Goal: Information Seeking & Learning: Learn about a topic

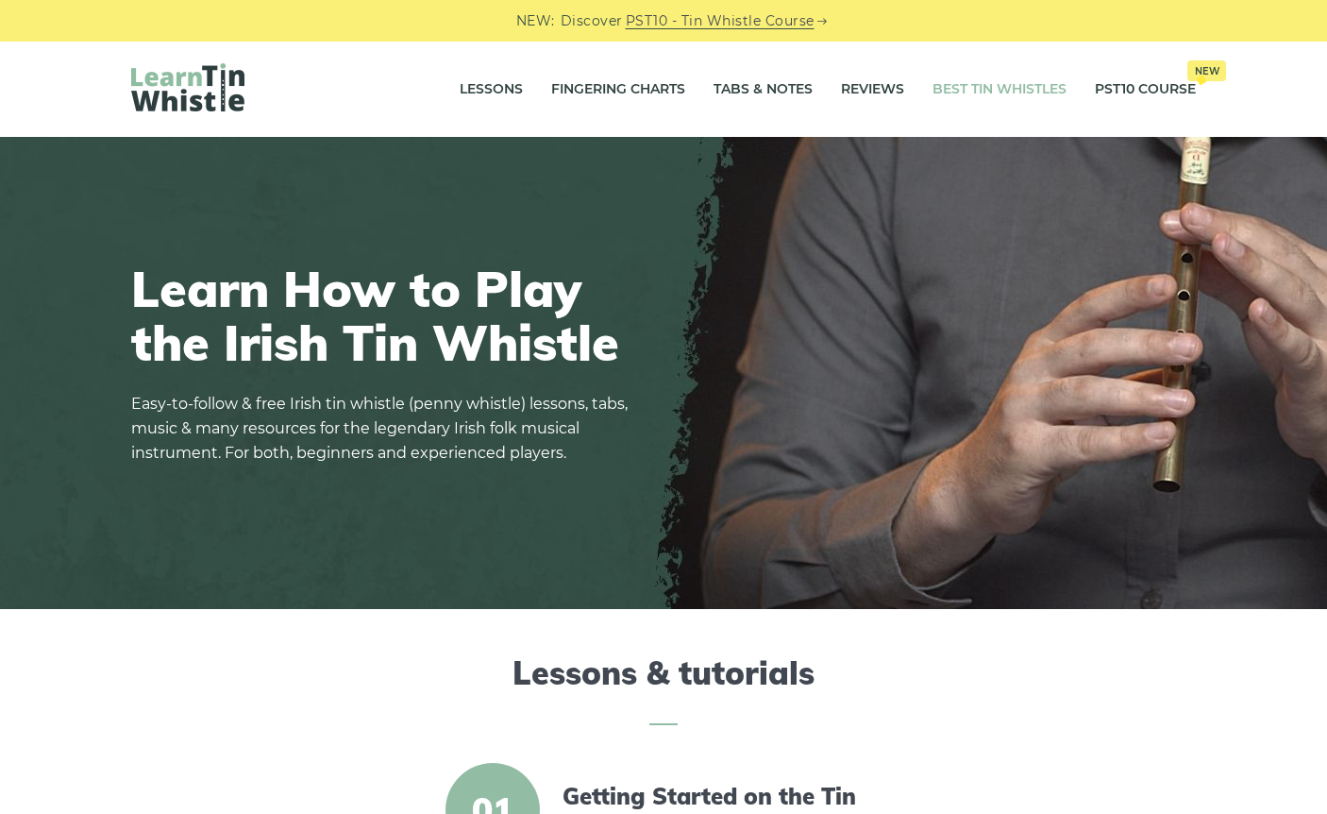
click at [999, 91] on link "Best Tin Whistles" at bounding box center [1000, 89] width 134 height 47
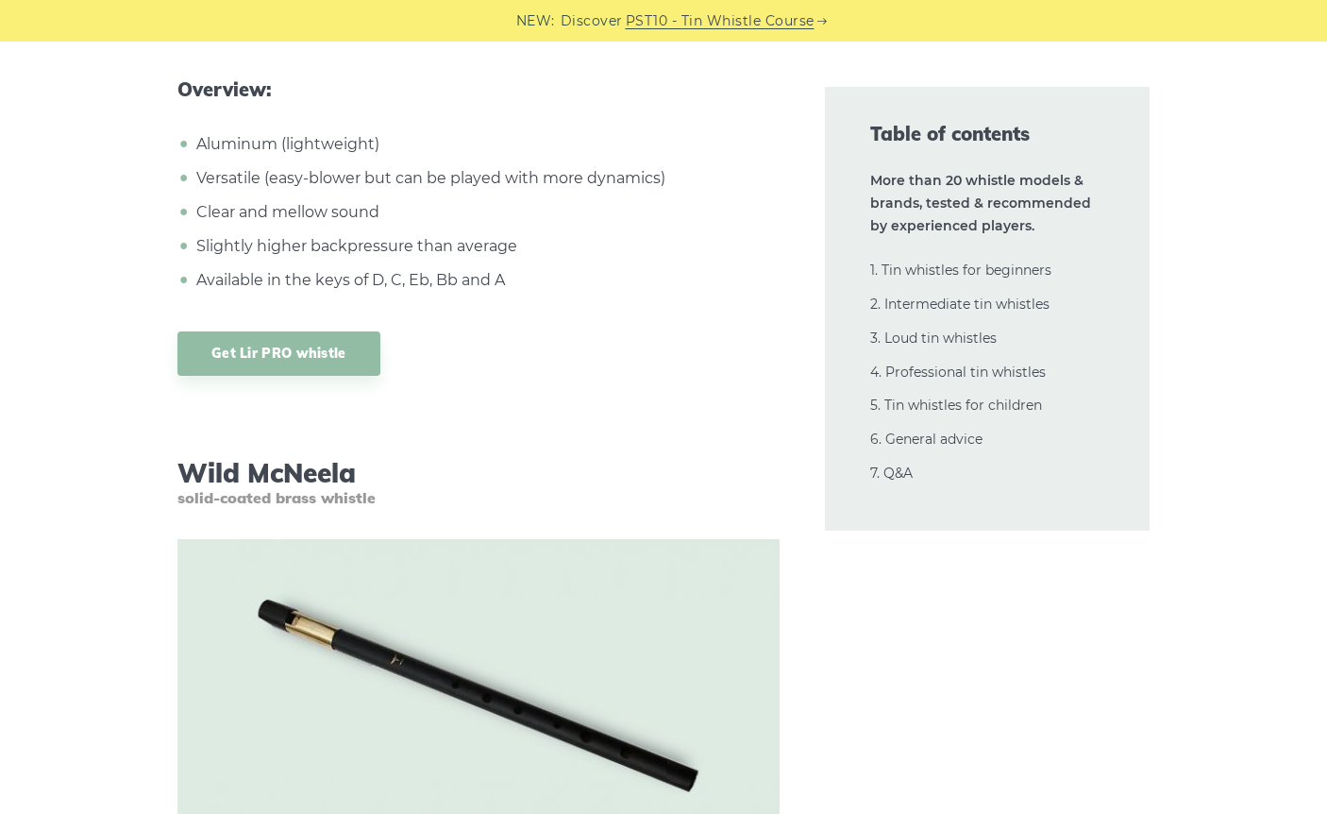
scroll to position [14866, 0]
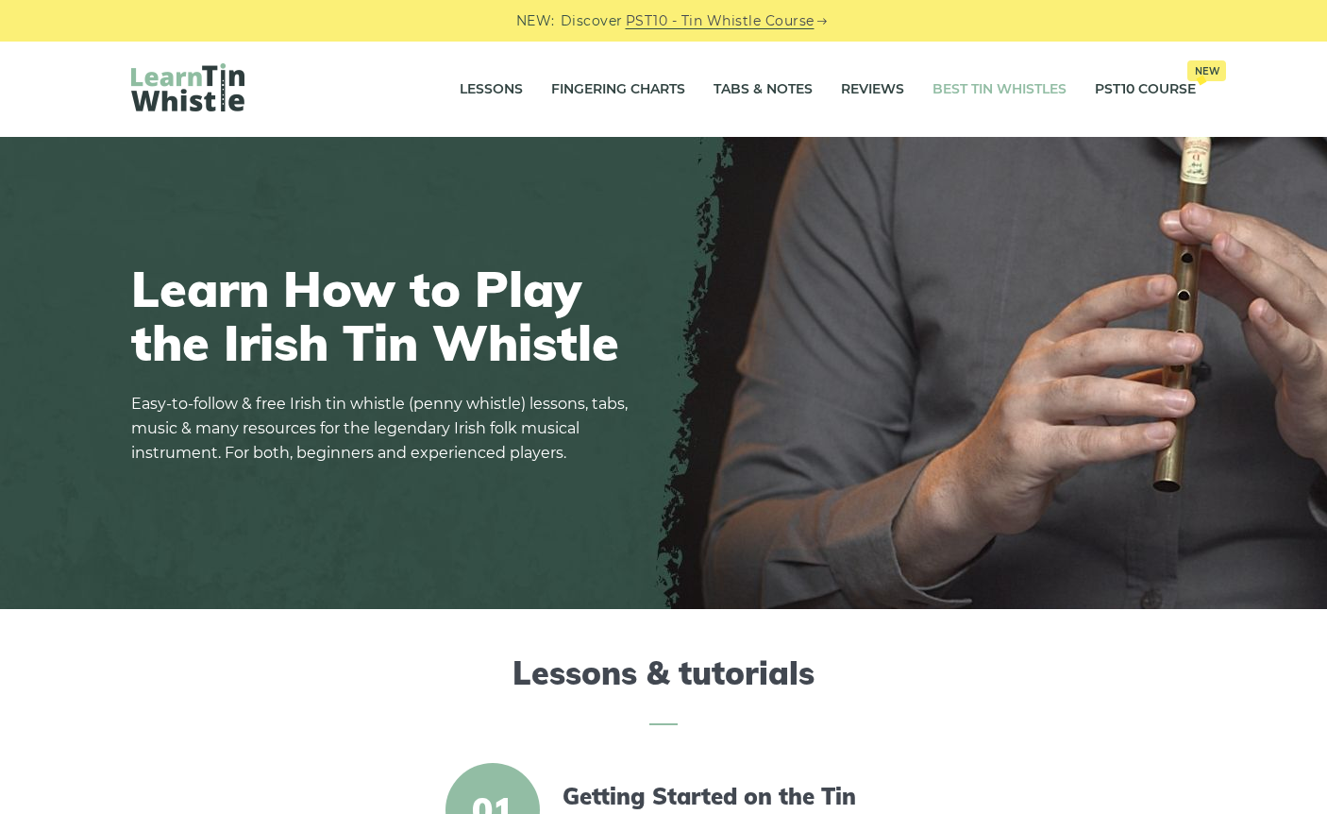
scroll to position [-1, 0]
click at [1027, 93] on link "Best Tin Whistles" at bounding box center [1000, 89] width 134 height 47
click at [957, 83] on link "Best Tin Whistles" at bounding box center [1000, 89] width 134 height 47
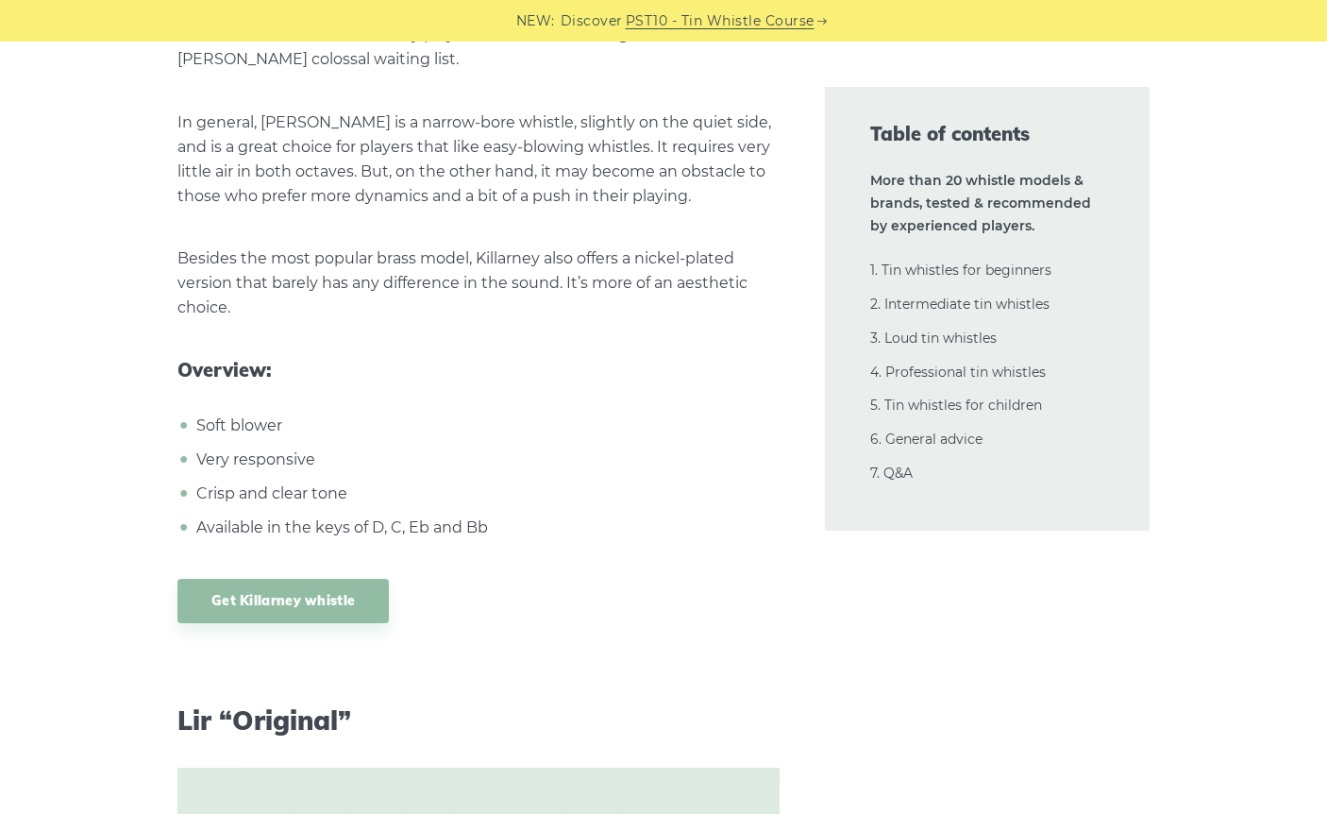
scroll to position [12488, 0]
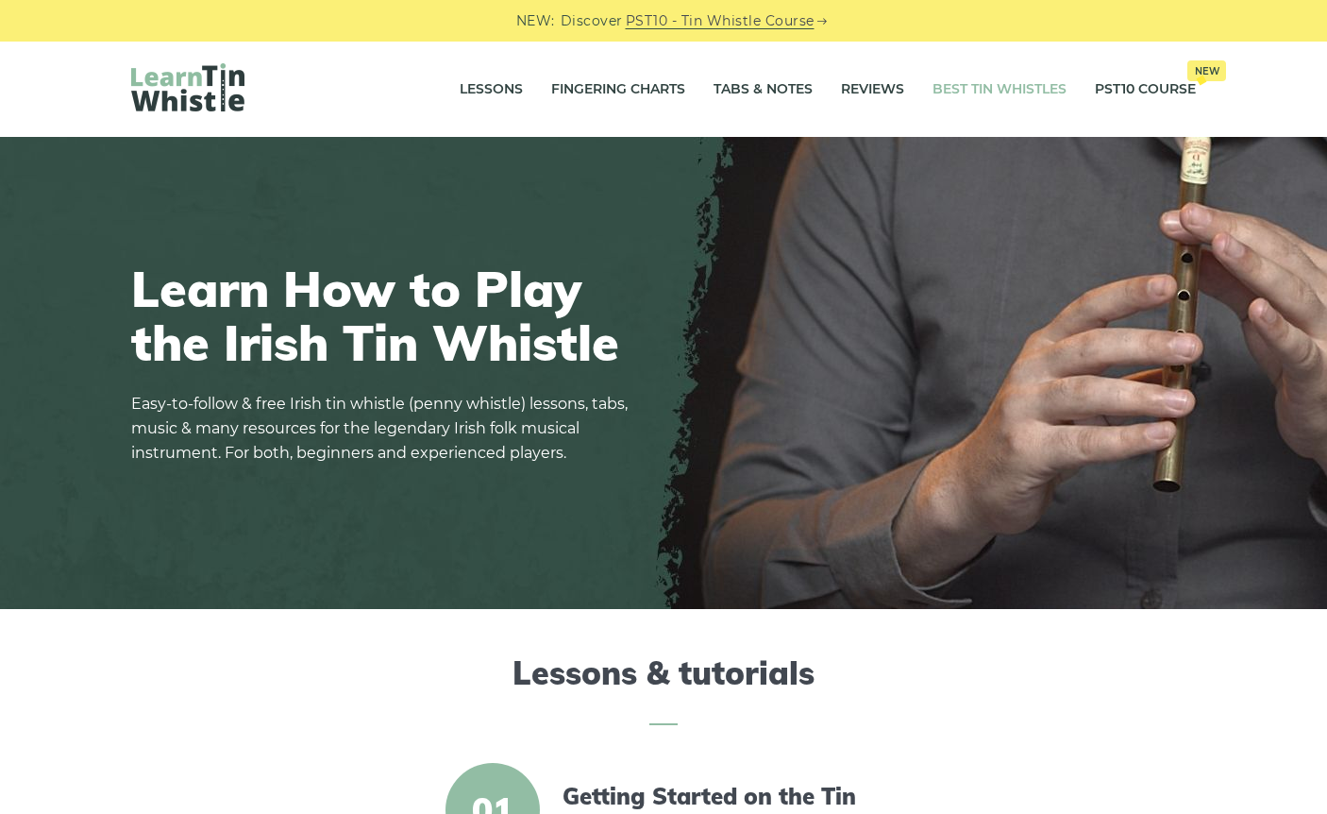
click at [1021, 93] on link "Best Tin Whistles" at bounding box center [1000, 89] width 134 height 47
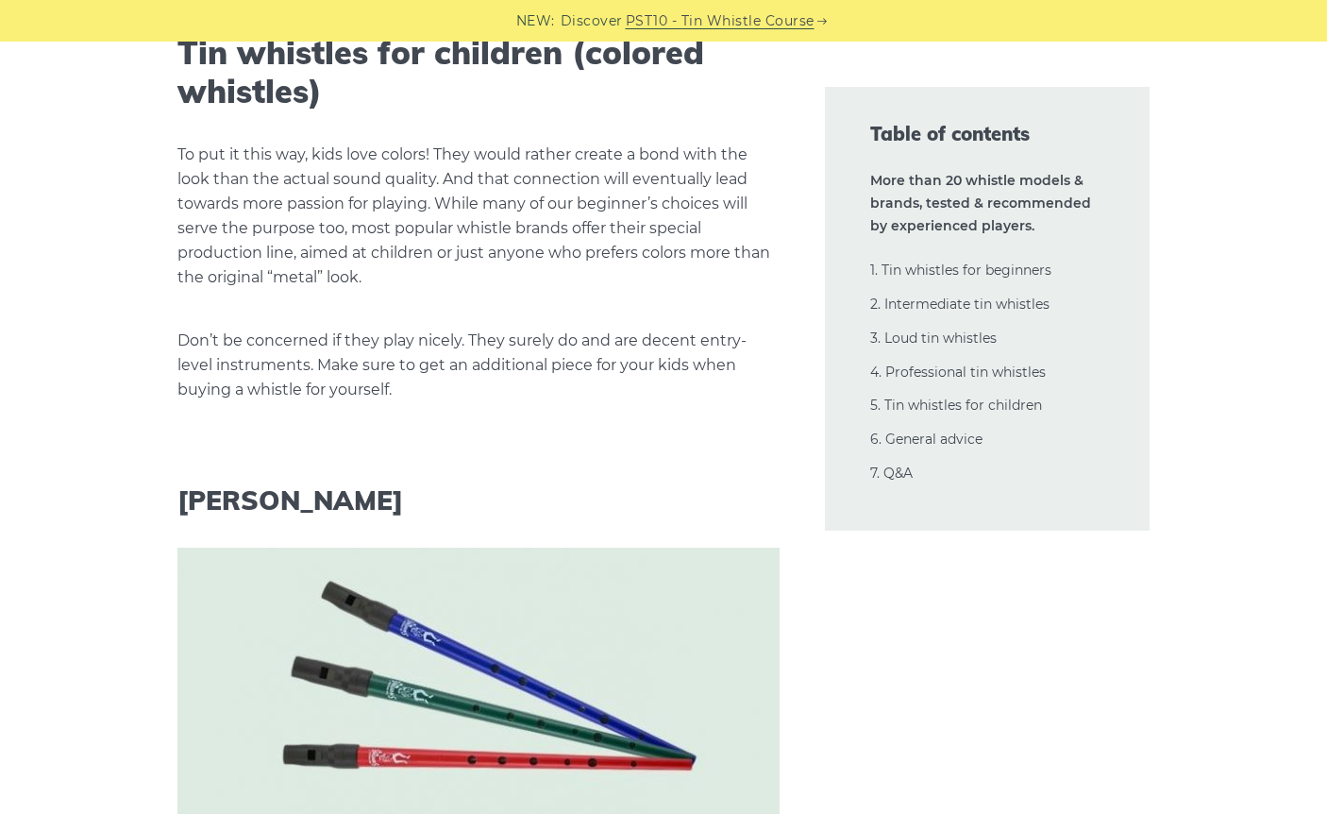
scroll to position [34525, 0]
